Goal: Information Seeking & Learning: Stay updated

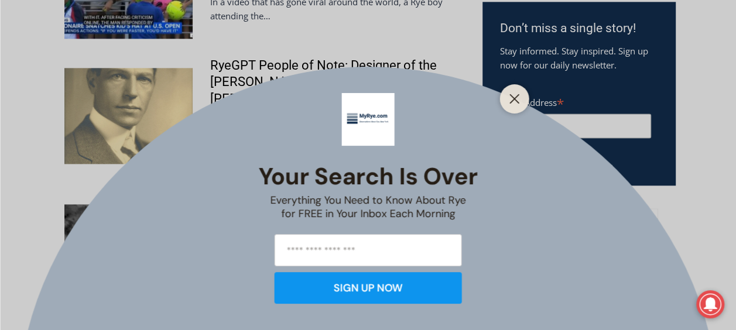
scroll to position [933, 0]
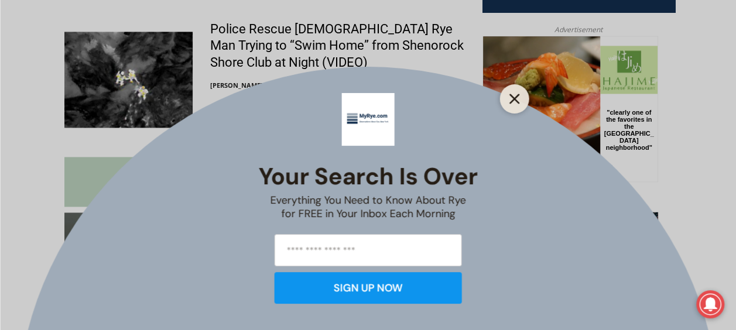
click at [512, 98] on icon "Close" at bounding box center [514, 99] width 11 height 11
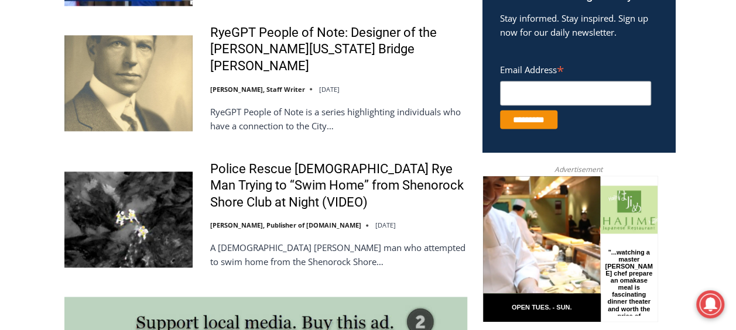
scroll to position [794, 0]
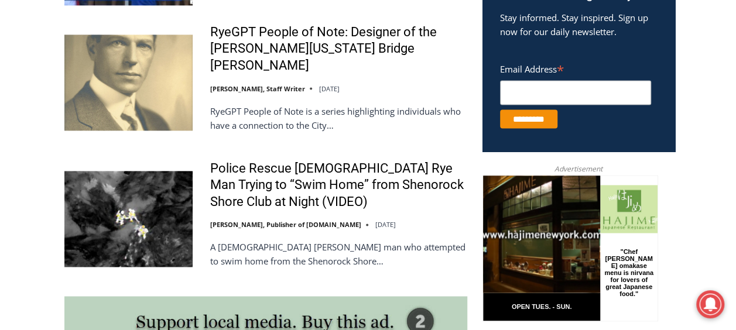
click at [425, 240] on p "A 51 year old Rye man who attempted to swim home from the Shenorock Shore…" at bounding box center [338, 254] width 257 height 28
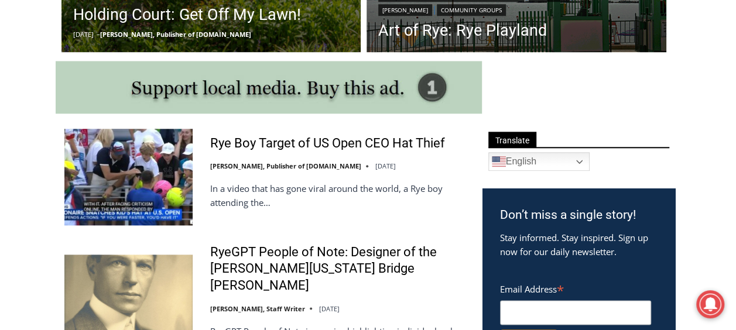
scroll to position [567, 0]
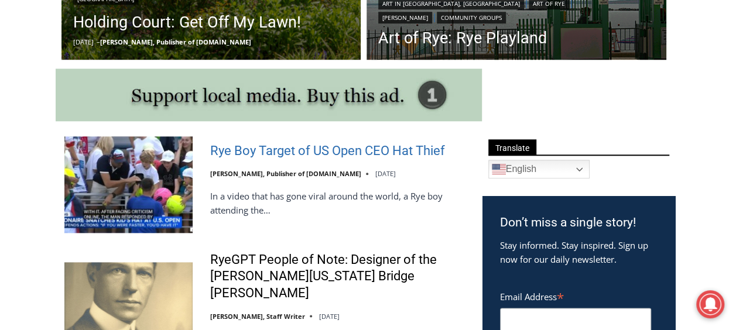
click at [333, 150] on link "Rye Boy Target of US Open CEO Hat Thief" at bounding box center [327, 151] width 235 height 17
